Goal: Task Accomplishment & Management: Manage account settings

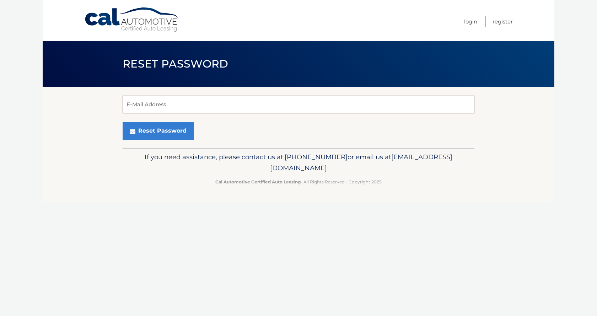
click at [374, 105] on input "E-Mail Address" at bounding box center [299, 105] width 352 height 18
type input "[EMAIL_ADDRESS][DOMAIN_NAME]"
click at [123, 122] on button "Reset Password" at bounding box center [158, 131] width 71 height 18
